Goal: Task Accomplishment & Management: Manage account settings

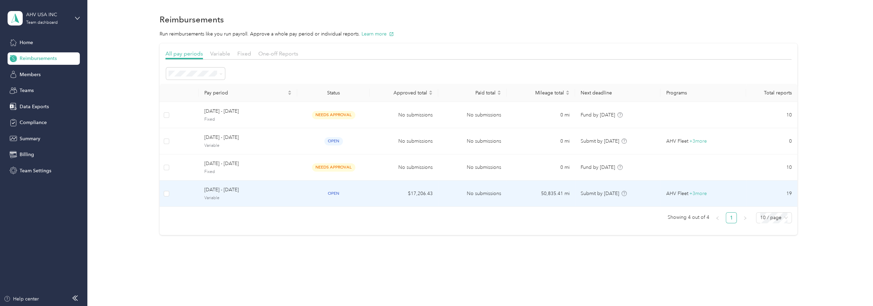
click at [347, 190] on div "open" at bounding box center [334, 193] width 62 height 8
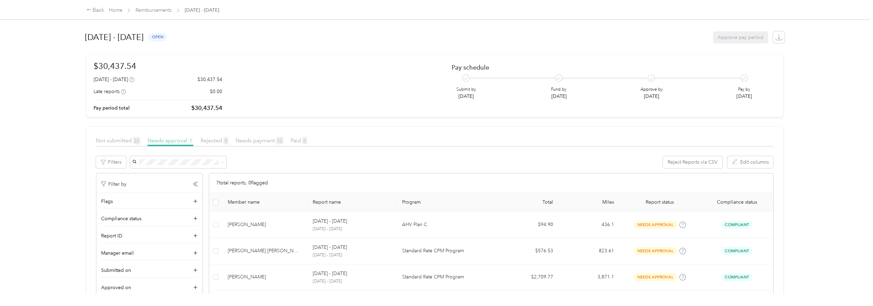
click at [168, 140] on span "Needs approval 7" at bounding box center [171, 140] width 46 height 7
click at [173, 140] on span "Needs approval 7" at bounding box center [171, 140] width 46 height 7
click at [124, 143] on span "Not submitted 22" at bounding box center [118, 140] width 44 height 7
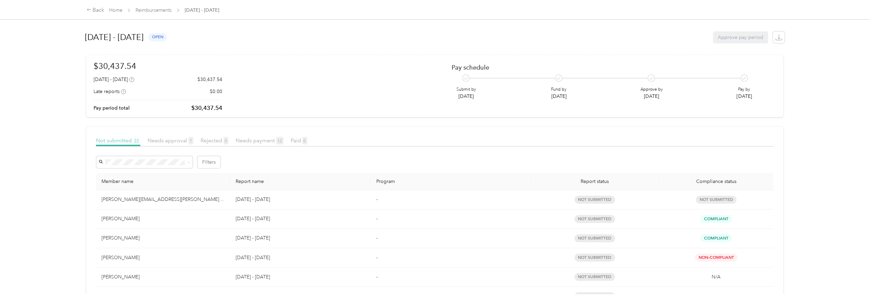
click at [136, 141] on span "22" at bounding box center [136, 141] width 7 height 8
click at [132, 141] on span "Not submitted 22" at bounding box center [118, 140] width 44 height 7
click at [128, 142] on span "Not submitted 22" at bounding box center [118, 140] width 44 height 7
click at [166, 12] on link "Reimbursements" at bounding box center [154, 10] width 36 height 6
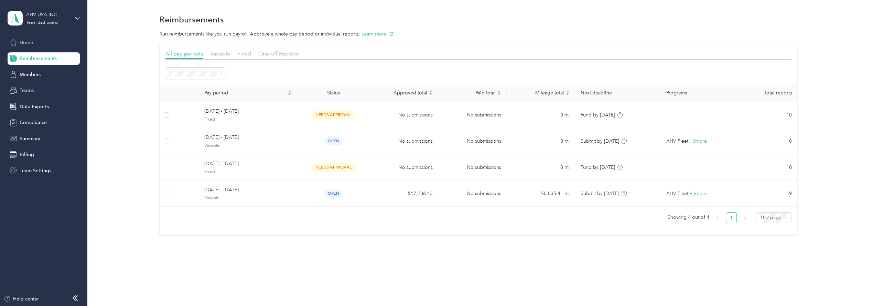
click at [32, 43] on span "Home" at bounding box center [26, 42] width 13 height 7
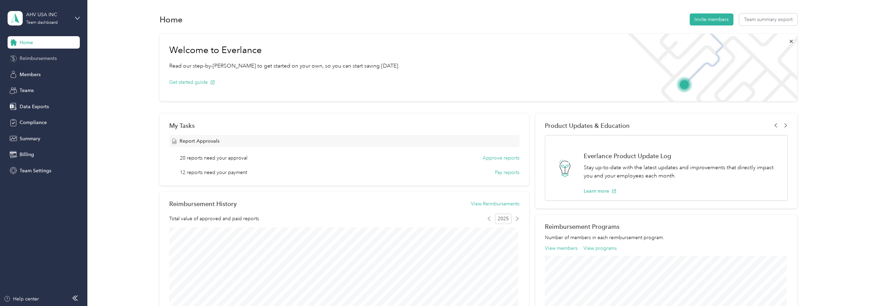
click at [54, 59] on span "Reimbursements" at bounding box center [38, 58] width 37 height 7
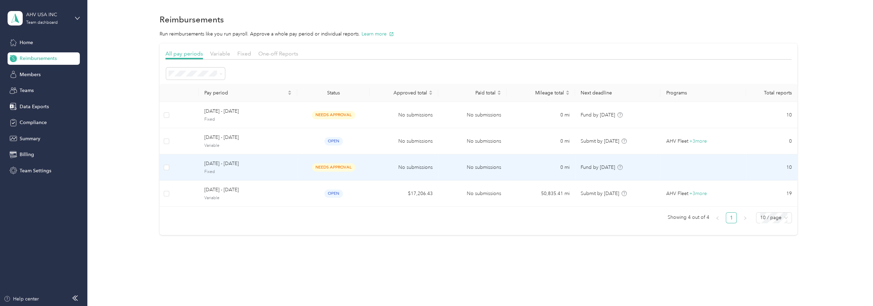
click at [475, 166] on td "No submissions" at bounding box center [472, 167] width 68 height 26
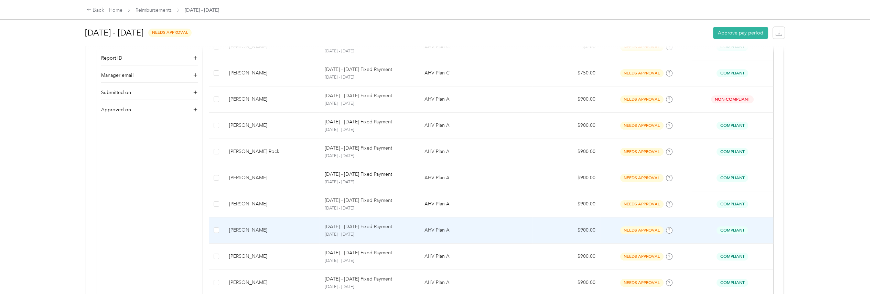
scroll to position [113, 0]
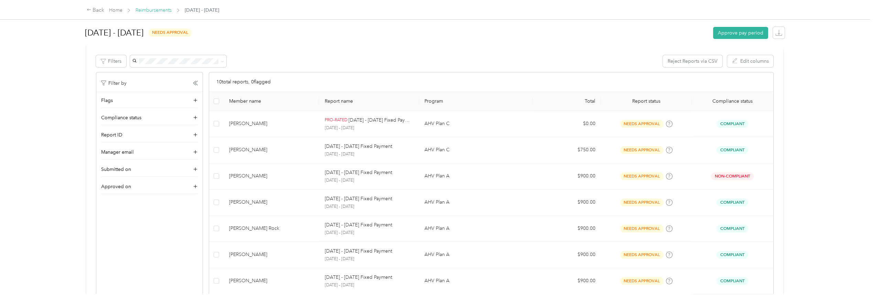
click at [145, 10] on link "Reimbursements" at bounding box center [154, 10] width 36 height 6
